Goal: Task Accomplishment & Management: Manage account settings

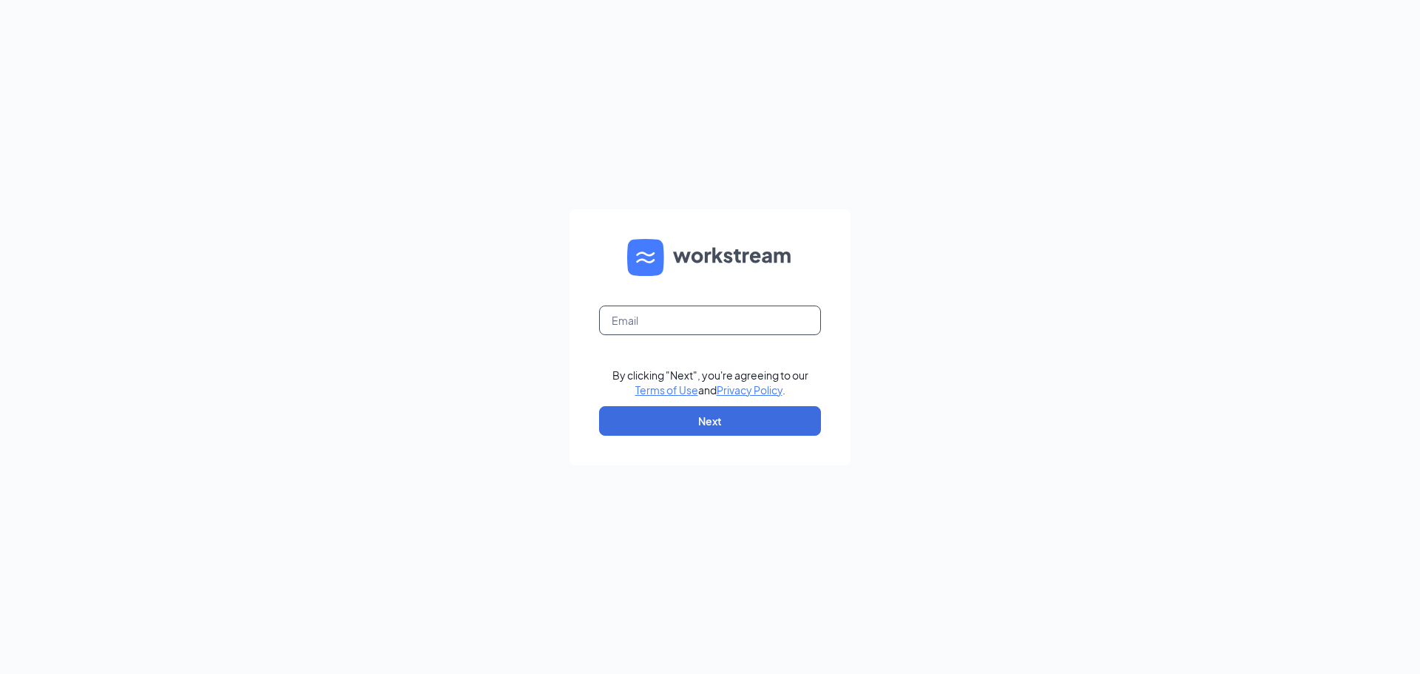
click at [660, 325] on input "text" at bounding box center [710, 320] width 222 height 30
type input "dearbornbww@gmail.com"
click at [676, 418] on button "Next" at bounding box center [710, 421] width 222 height 30
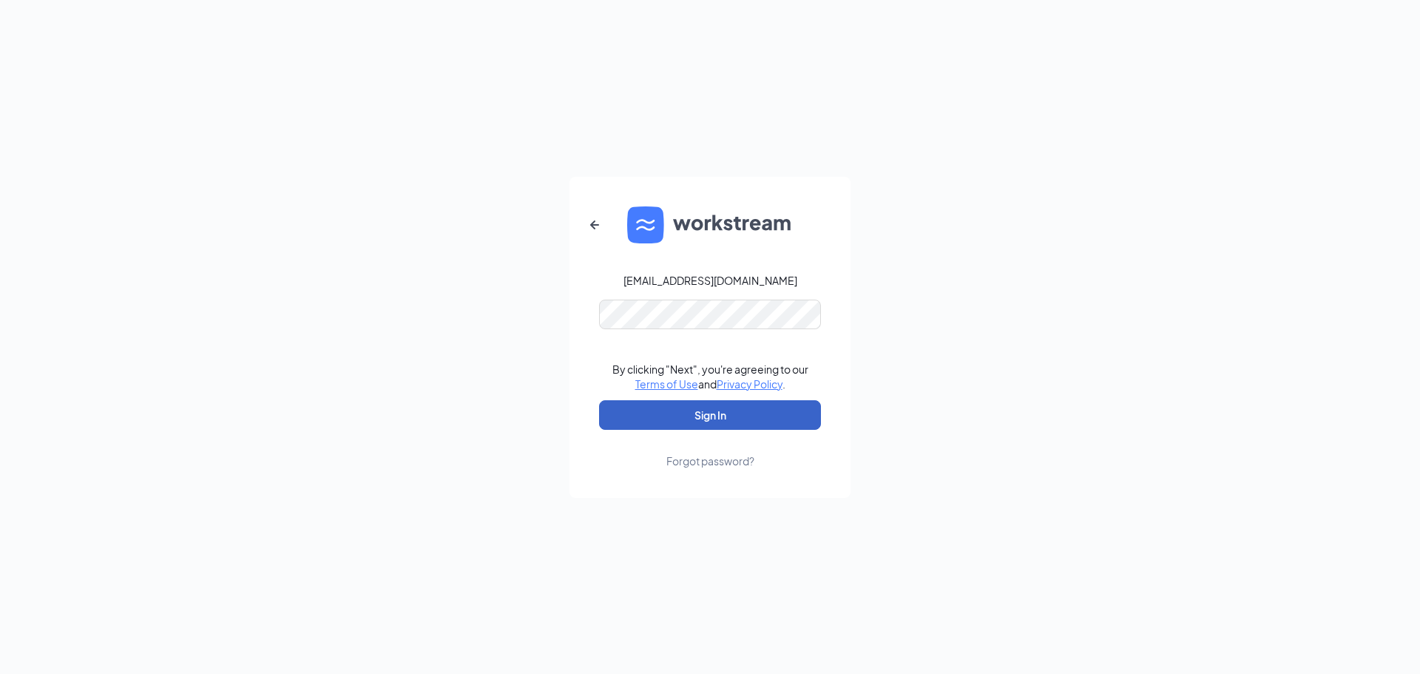
click at [699, 416] on button "Sign In" at bounding box center [710, 415] width 222 height 30
click at [524, 323] on div "dearbornbww@gmail.com Your account is disabled. By clicking "Next", you're agre…" at bounding box center [710, 337] width 1420 height 674
click at [783, 294] on form "dearbornbww@gmail.com Your account is disabled. By clicking "Next", you're agre…" at bounding box center [709, 337] width 281 height 321
click at [773, 285] on div "dearbornbww@gmail.com" at bounding box center [710, 280] width 174 height 15
click at [765, 285] on div "dearbornbww@gmail.com" at bounding box center [710, 280] width 174 height 15
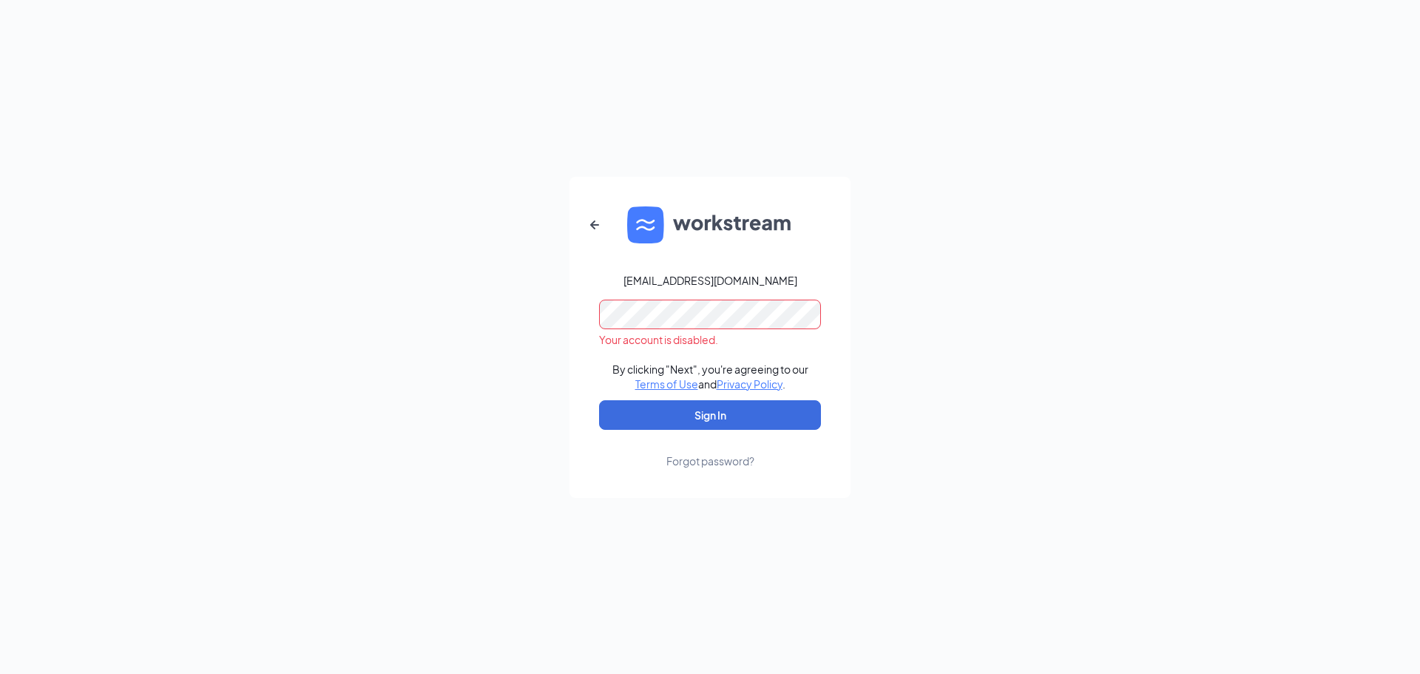
click at [765, 285] on div "dearbornbww@gmail.com" at bounding box center [710, 280] width 174 height 15
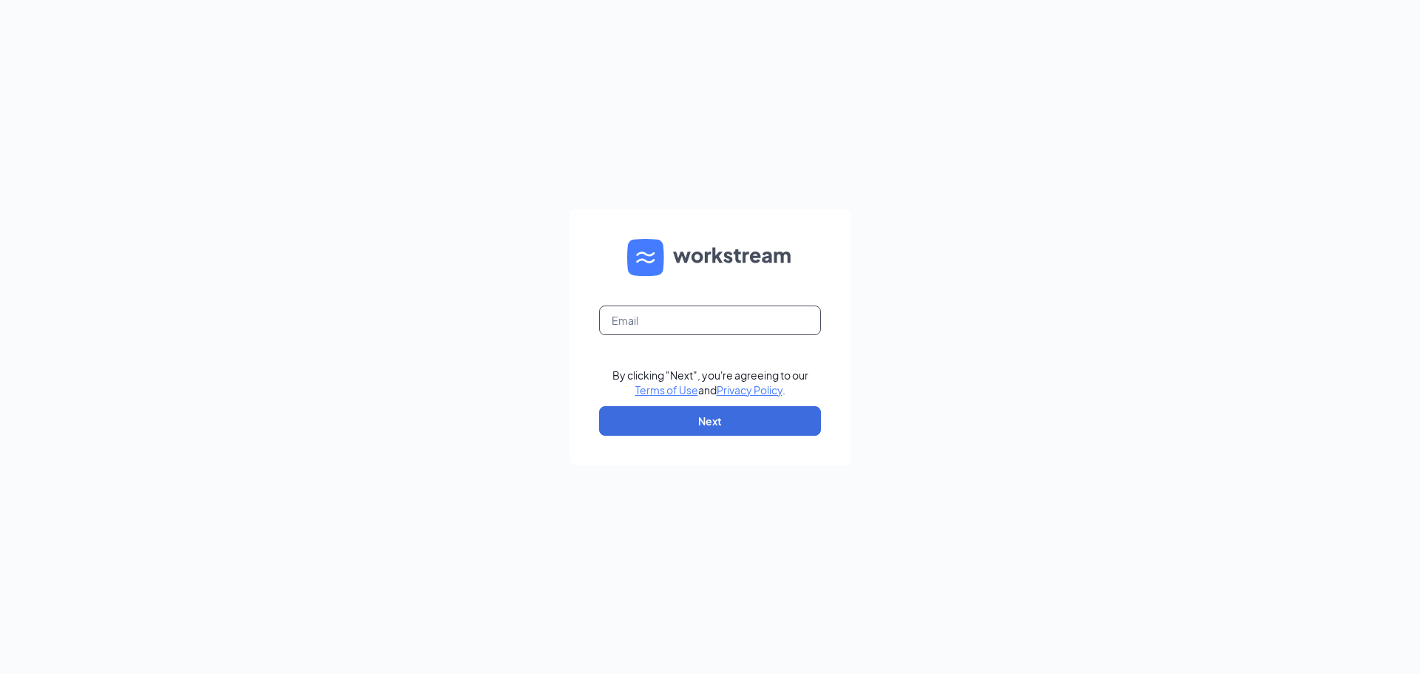
click at [671, 308] on input "text" at bounding box center [710, 320] width 222 height 30
click at [773, 321] on input "[EMAIL_ADDRESS][DOMAIN_NAME]," at bounding box center [710, 320] width 222 height 30
type input "[EMAIL_ADDRESS][DOMAIN_NAME]"
click at [753, 408] on button "Next" at bounding box center [710, 421] width 222 height 30
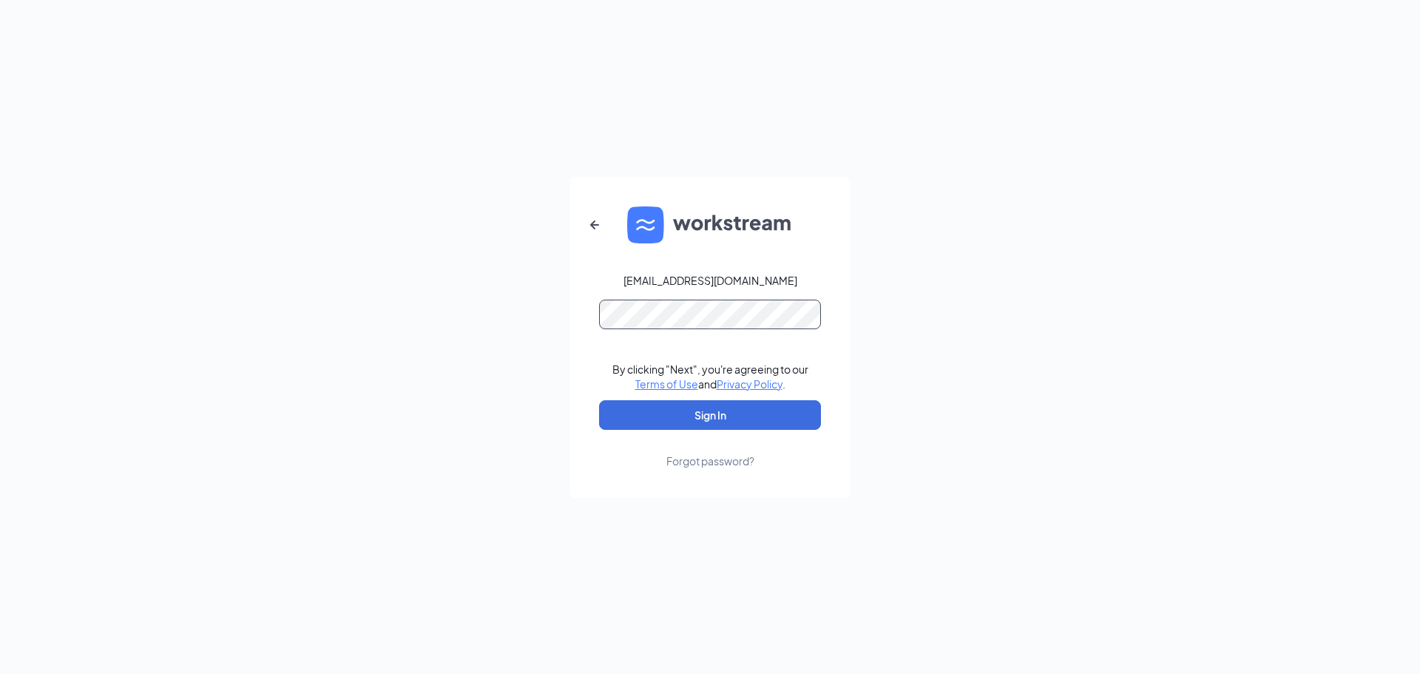
click at [599, 400] on button "Sign In" at bounding box center [710, 415] width 222 height 30
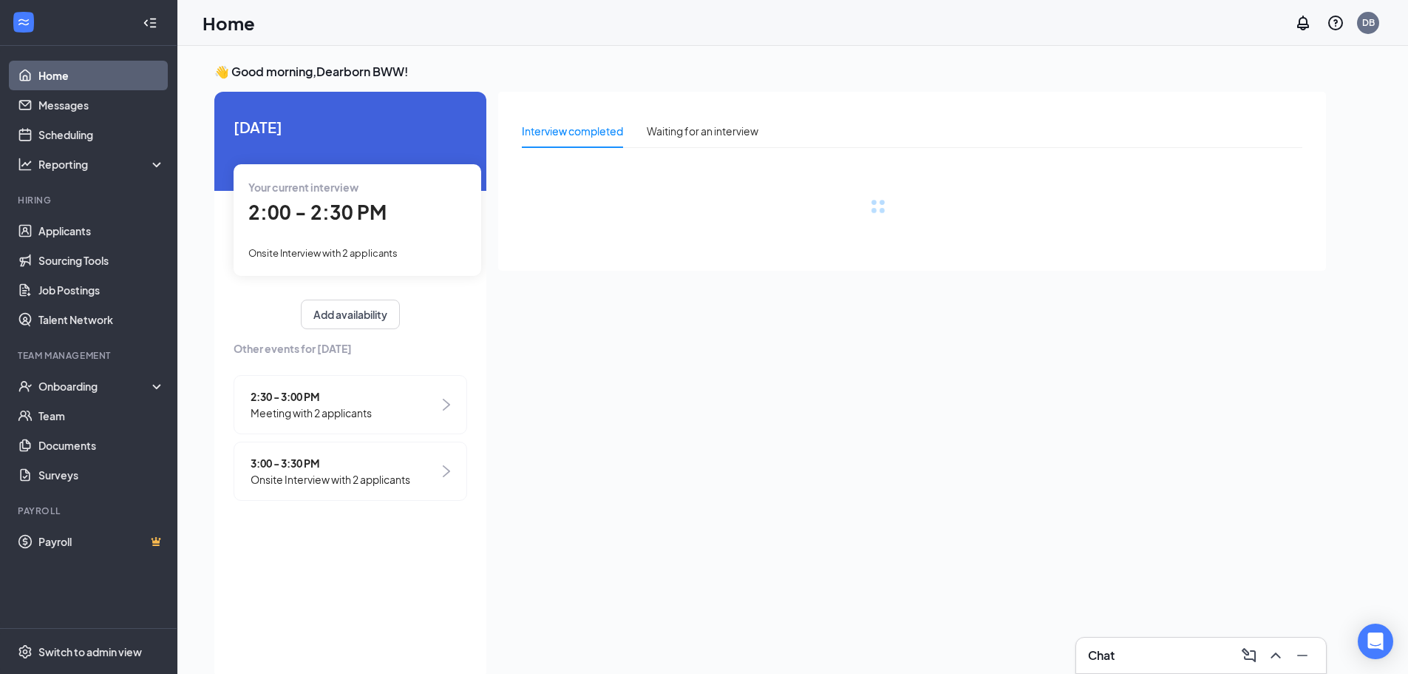
click at [341, 200] on span "2:00 - 2:30 PM" at bounding box center [317, 212] width 138 height 24
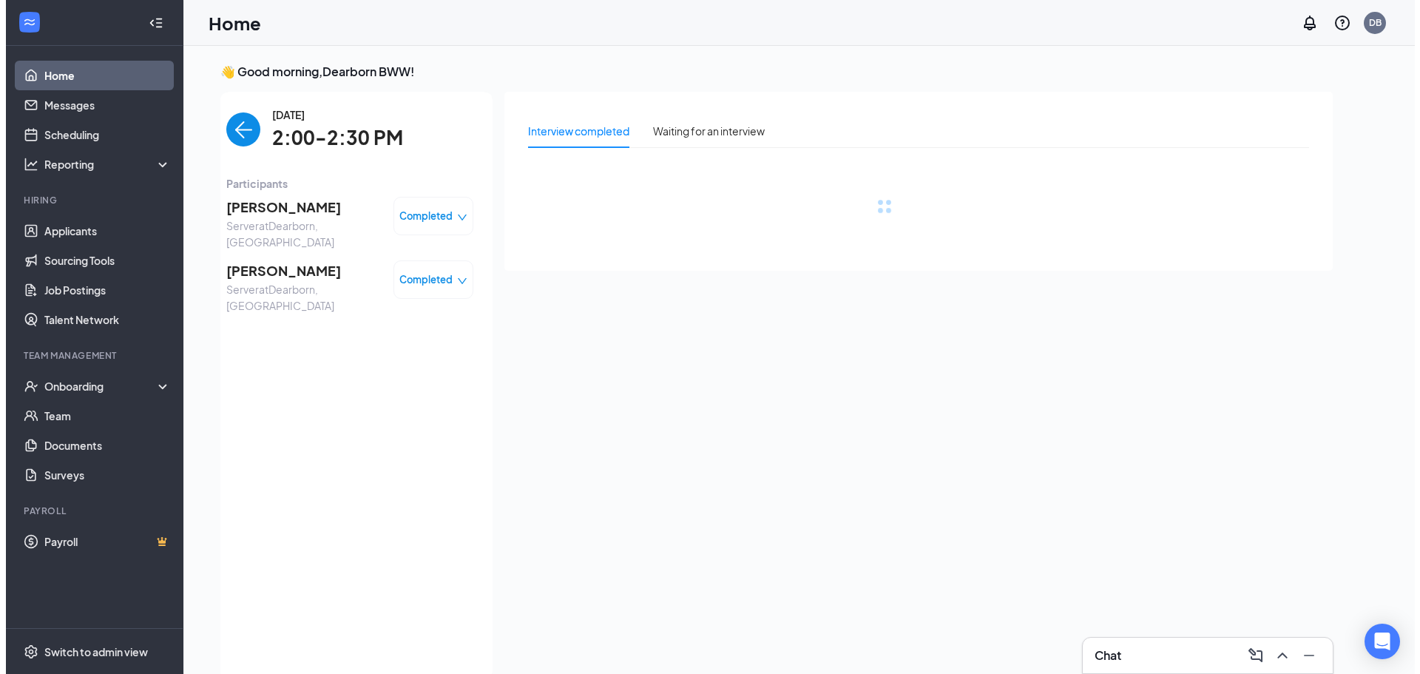
scroll to position [6, 0]
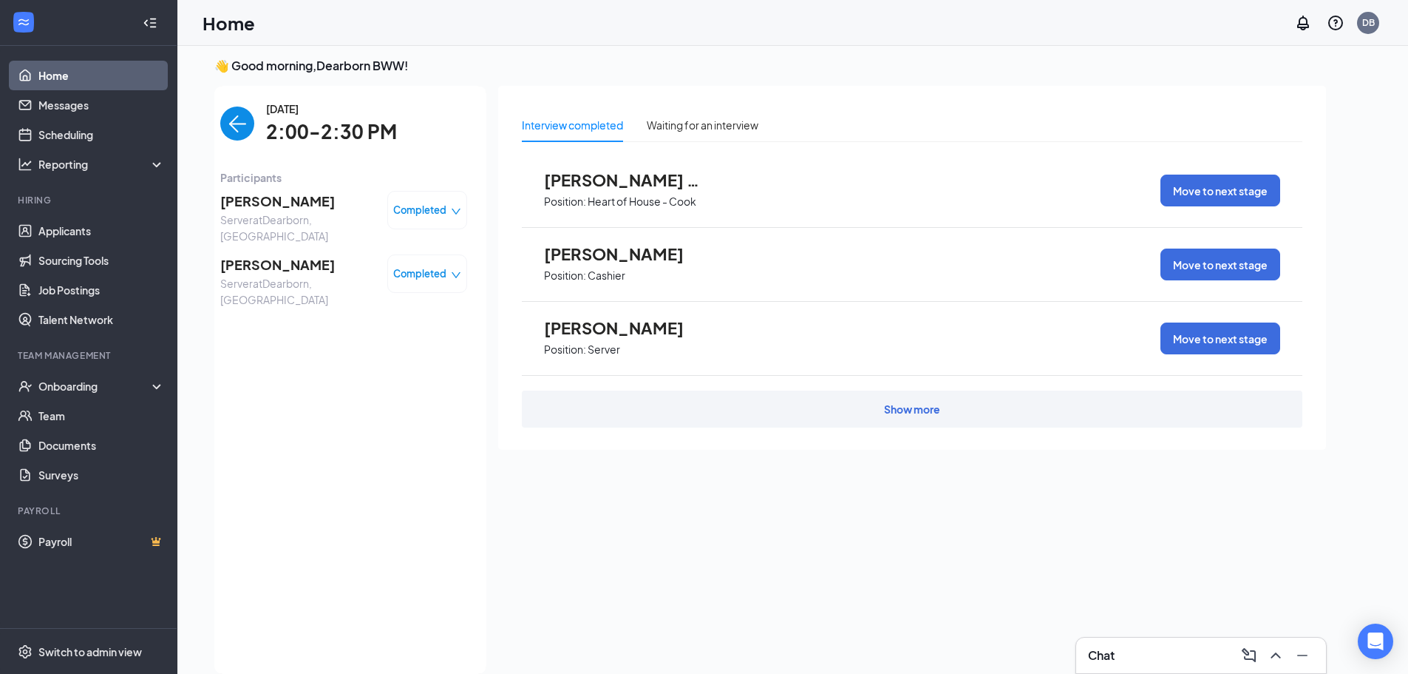
click at [278, 254] on span "Juan Almanza" at bounding box center [297, 264] width 155 height 21
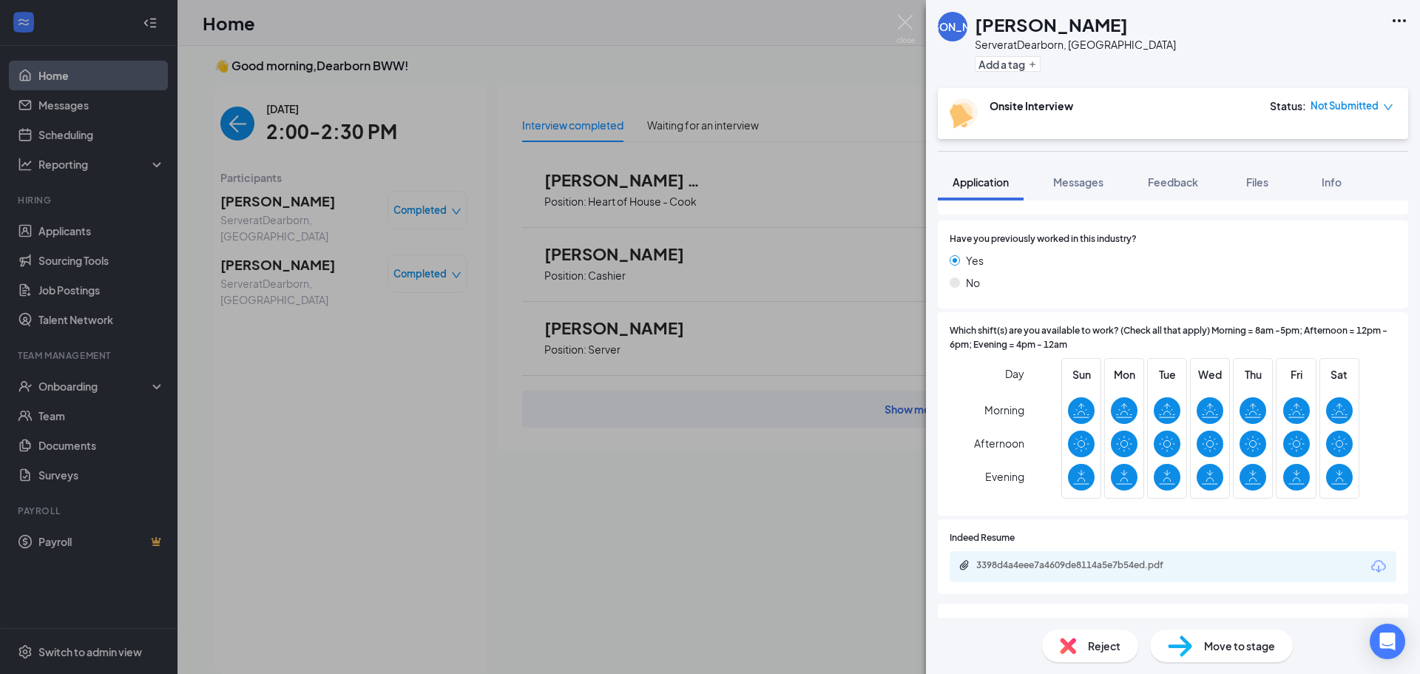
scroll to position [222, 0]
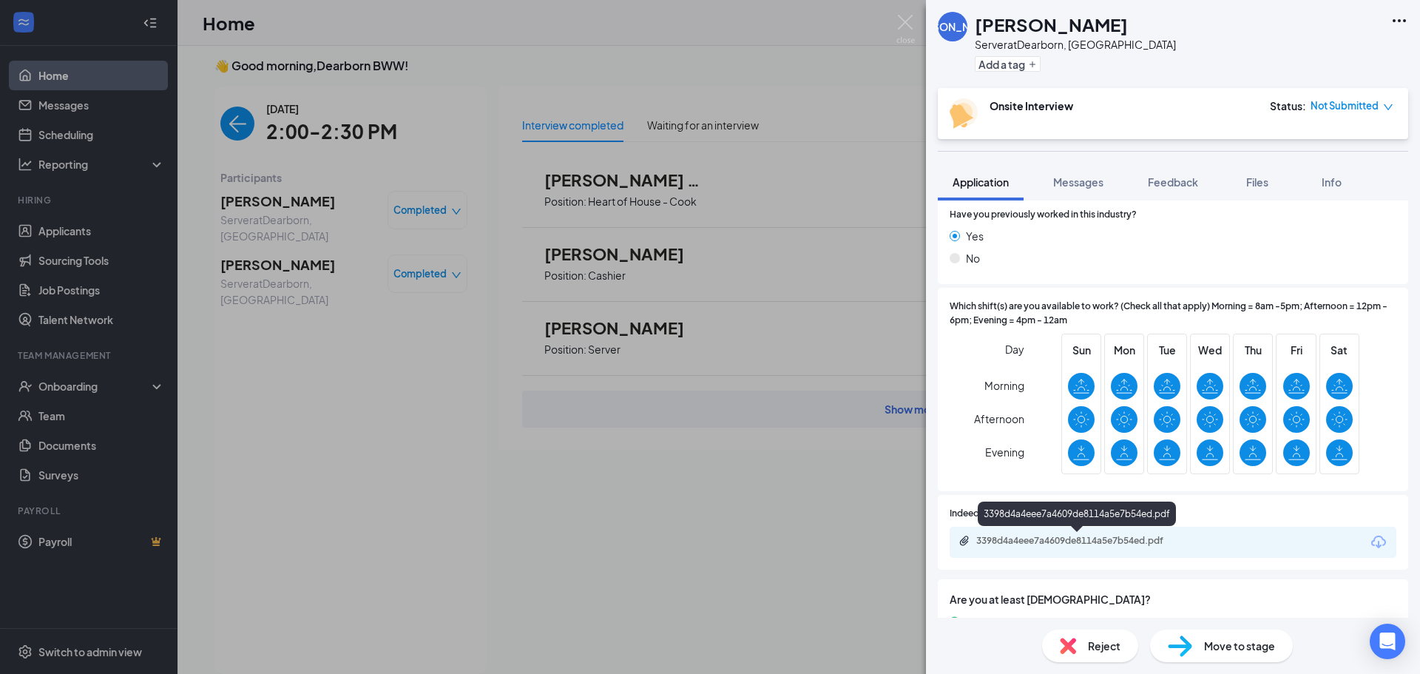
click at [1043, 540] on div "3398d4a4eee7a4609de8114a5e7b54ed.pdf" at bounding box center [1079, 541] width 207 height 12
